Goal: Task Accomplishment & Management: Use online tool/utility

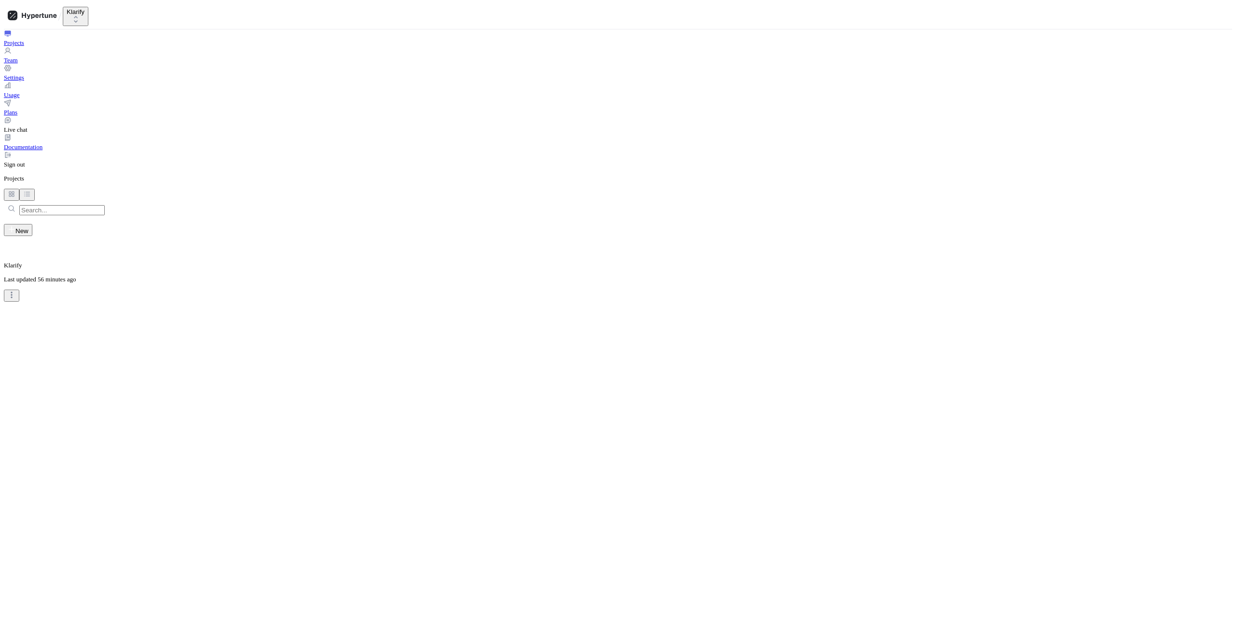
click at [568, 276] on p "Last updated 56 minutes ago" at bounding box center [618, 280] width 1228 height 8
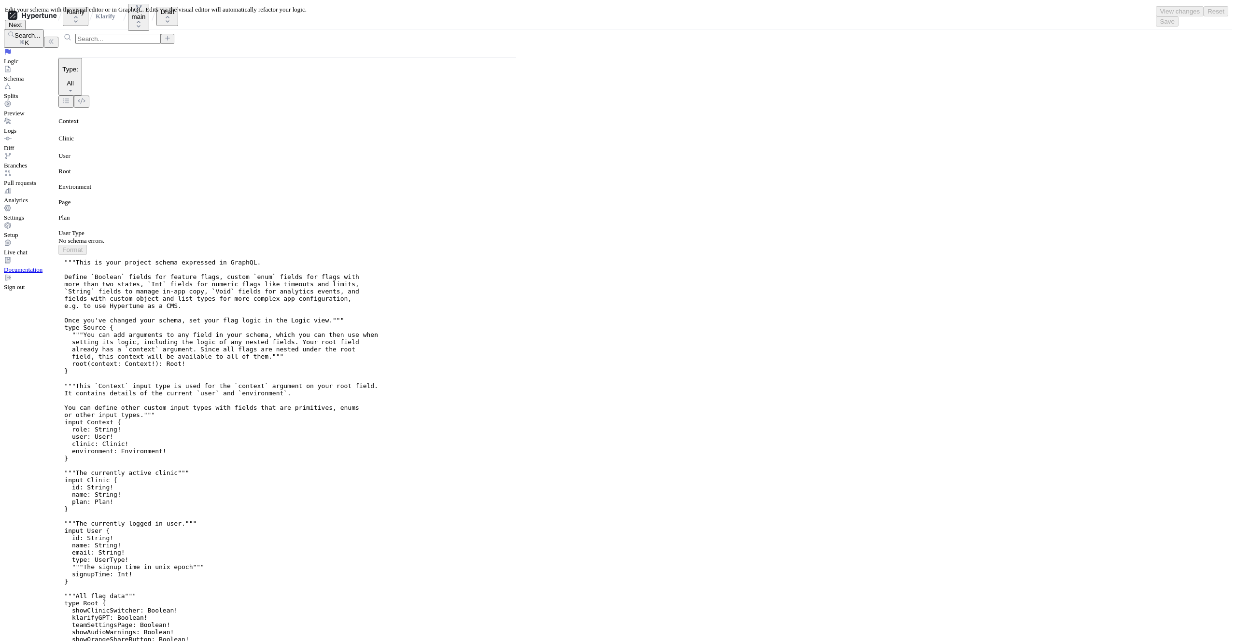
type textarea "x"
type textarea "[EMAIL_ADDRESS][DOMAIN_NAME]"
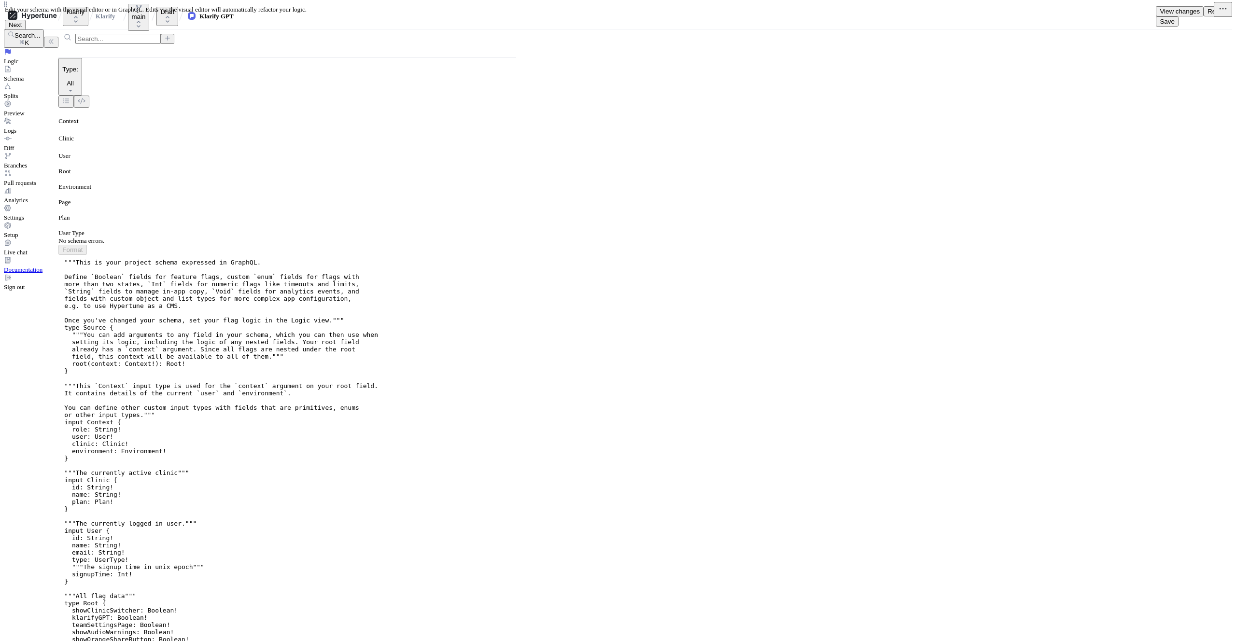
type textarea "x"
type textarea "[EMAIL_ADDRESS][DOMAIN_NAME]"
type textarea "x"
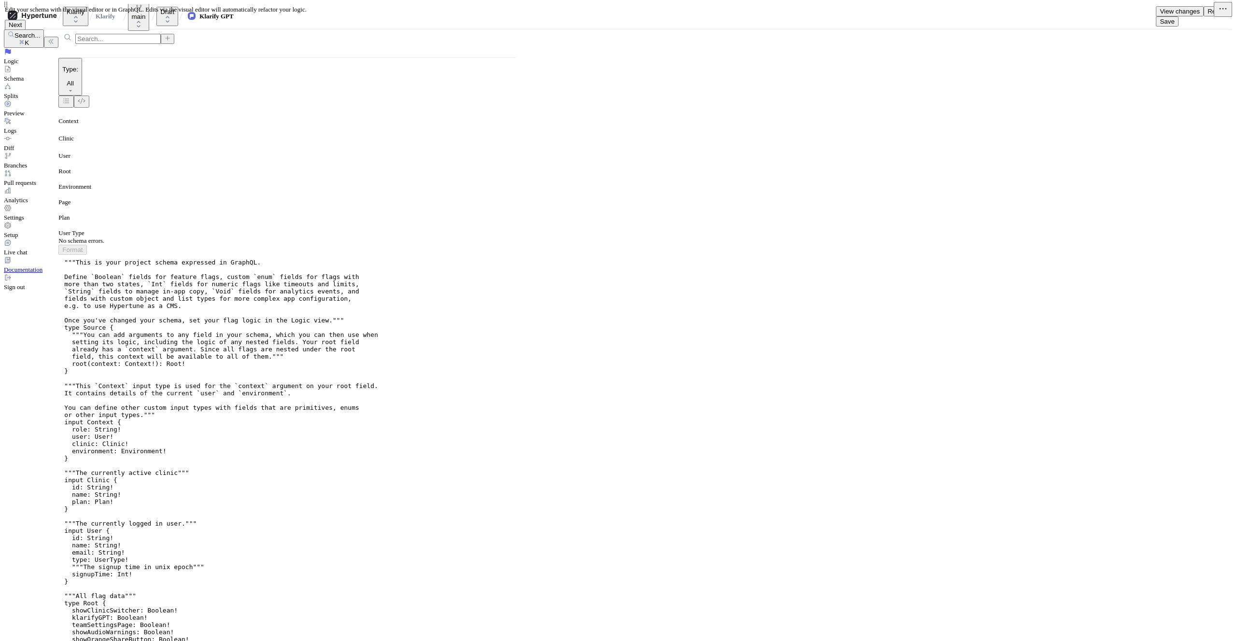
type textarea "[PERSON_NAME][EMAIL_ADDRESS][DOMAIN_NAME]"
type textarea "x"
type textarea "[EMAIL_ADDRESS][DOMAIN_NAME]"
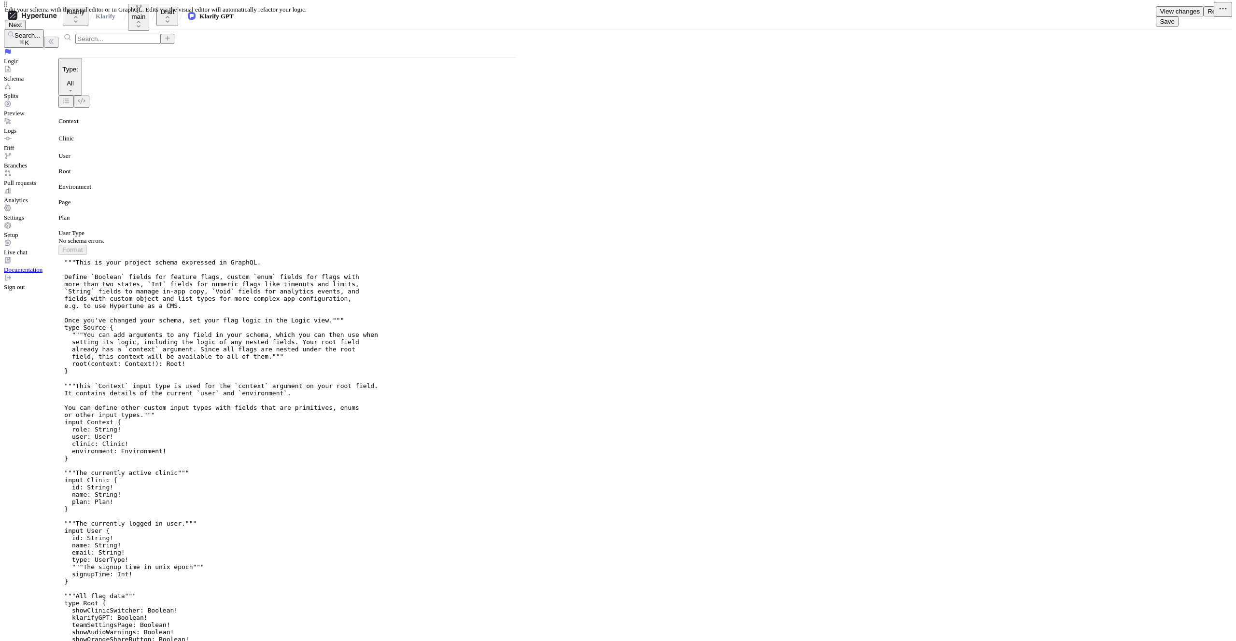
type textarea "x"
type textarea "[EMAIL_ADDRESS][DOMAIN_NAME]"
click at [1174, 18] on span "Save" at bounding box center [1167, 21] width 14 height 7
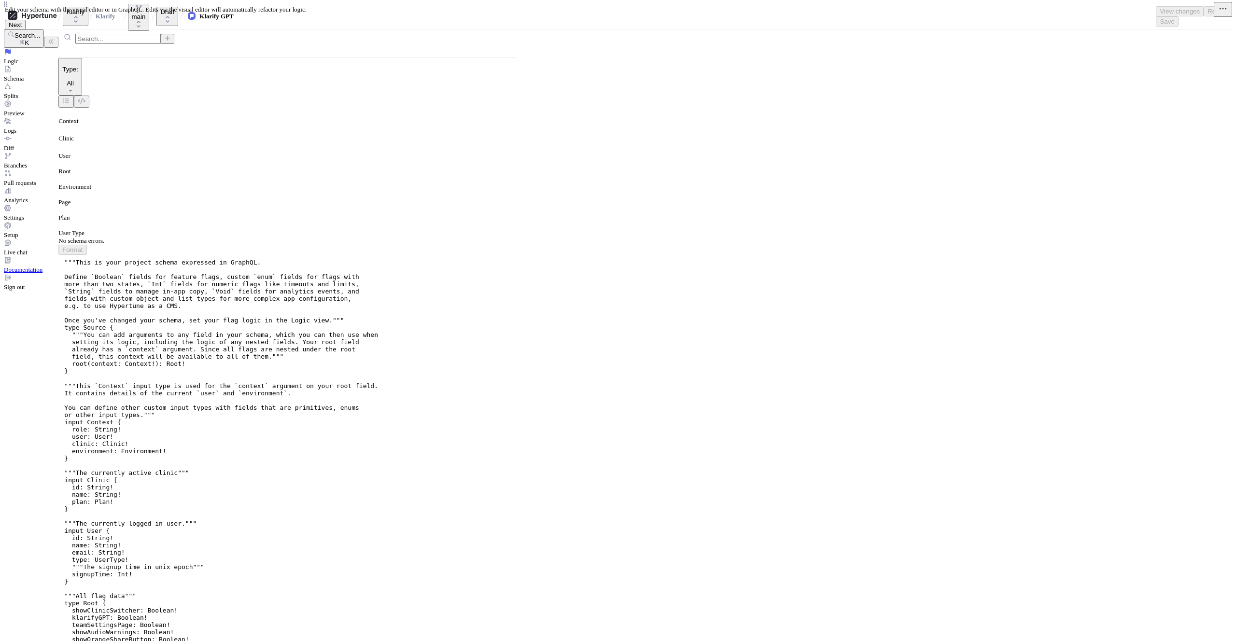
type textarea "x"
